Goal: Find specific page/section: Find specific page/section

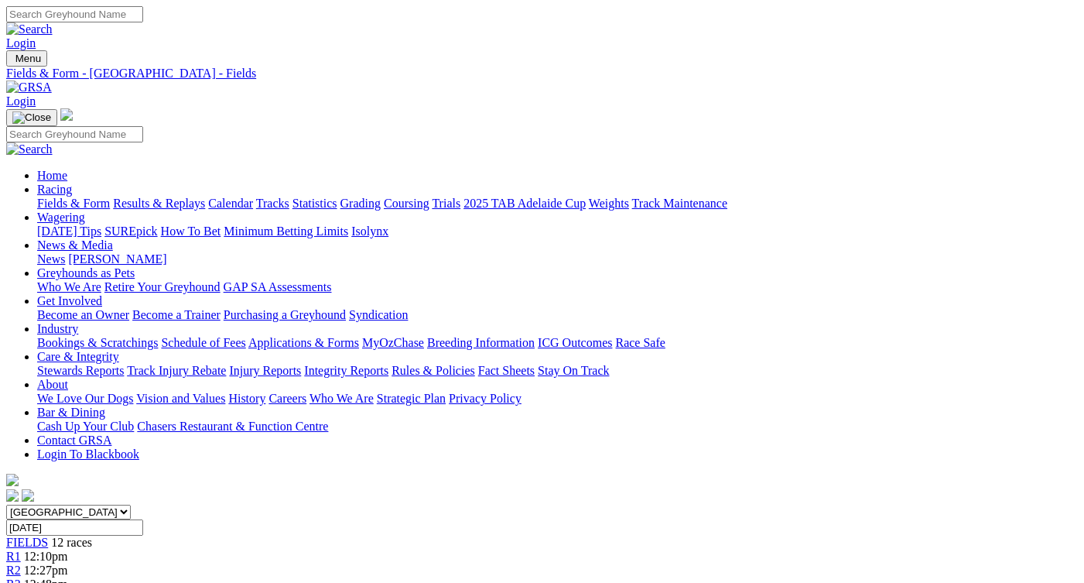
click at [143, 519] on input "[DATE]" at bounding box center [74, 527] width 137 height 16
click at [143, 519] on input "Sunday, 28 Sep 2025" at bounding box center [74, 527] width 137 height 16
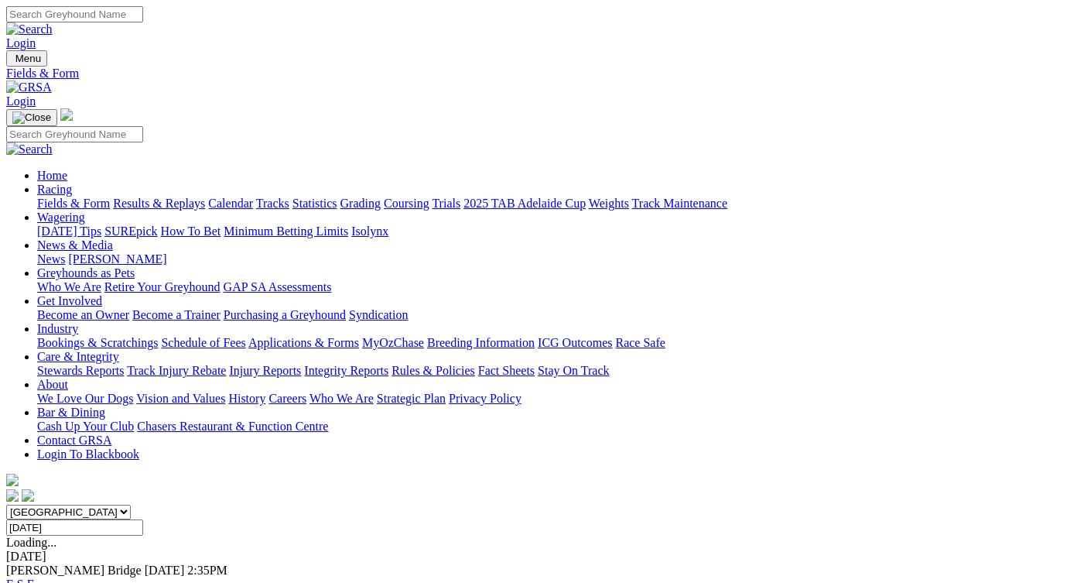
drag, startPoint x: 588, startPoint y: 196, endPoint x: 594, endPoint y: 306, distance: 109.3
click at [143, 519] on input "Friday, 26 Sep 2025" at bounding box center [74, 527] width 137 height 16
type input "[DATE]"
click at [34, 577] on link "F" at bounding box center [30, 583] width 7 height 13
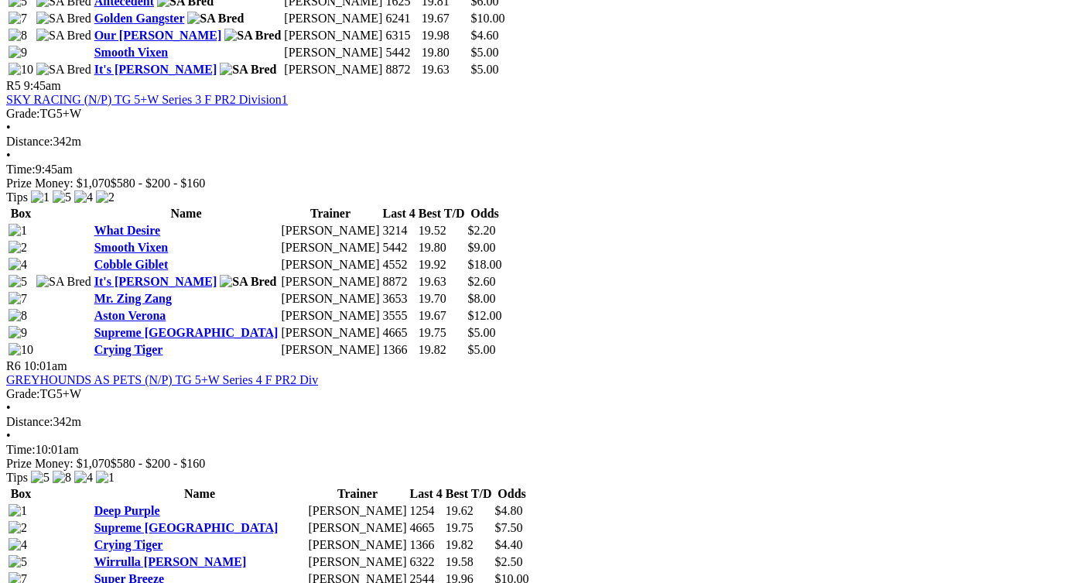
scroll to position [1815, 0]
